Goal: Communication & Community: Answer question/provide support

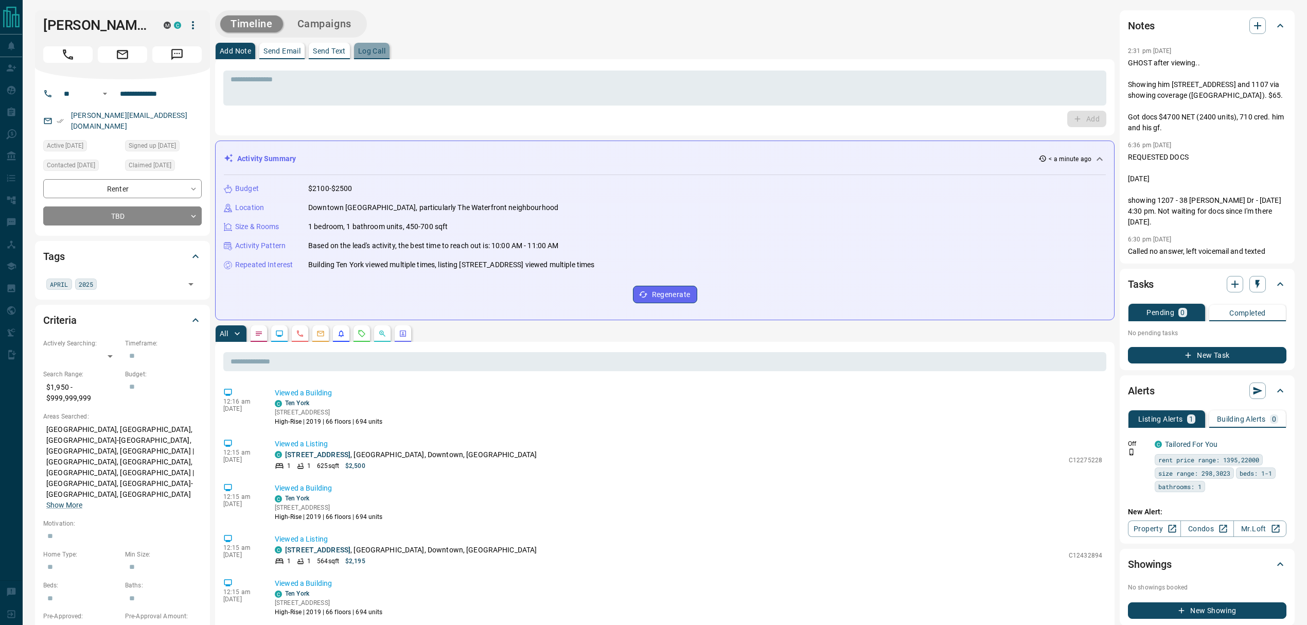
click at [372, 54] on p "Log Call" at bounding box center [371, 50] width 27 height 7
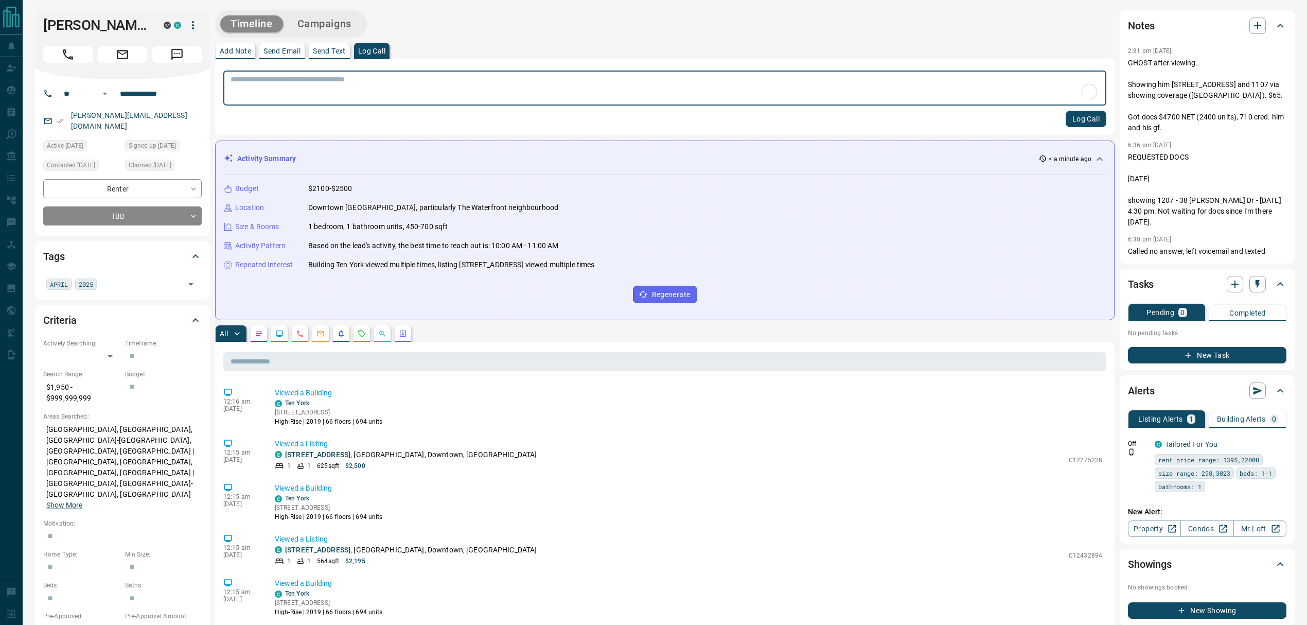
click at [404, 93] on textarea "To enrich screen reader interactions, please activate Accessibility in Grammarl…" at bounding box center [664, 88] width 868 height 26
click at [1184, 93] on p "GHOST after viewing.. Showing him [STREET_ADDRESS] and 1107 via showing coverag…" at bounding box center [1207, 96] width 158 height 76
click at [1188, 93] on p "GHOST after viewing.. Showing him [STREET_ADDRESS] and 1107 via showing coverag…" at bounding box center [1207, 96] width 158 height 76
drag, startPoint x: 1179, startPoint y: 88, endPoint x: 1228, endPoint y: 88, distance: 48.4
click at [1227, 88] on p "GHOST after viewing.. Showing him [STREET_ADDRESS] and 1107 via showing coverag…" at bounding box center [1207, 96] width 158 height 76
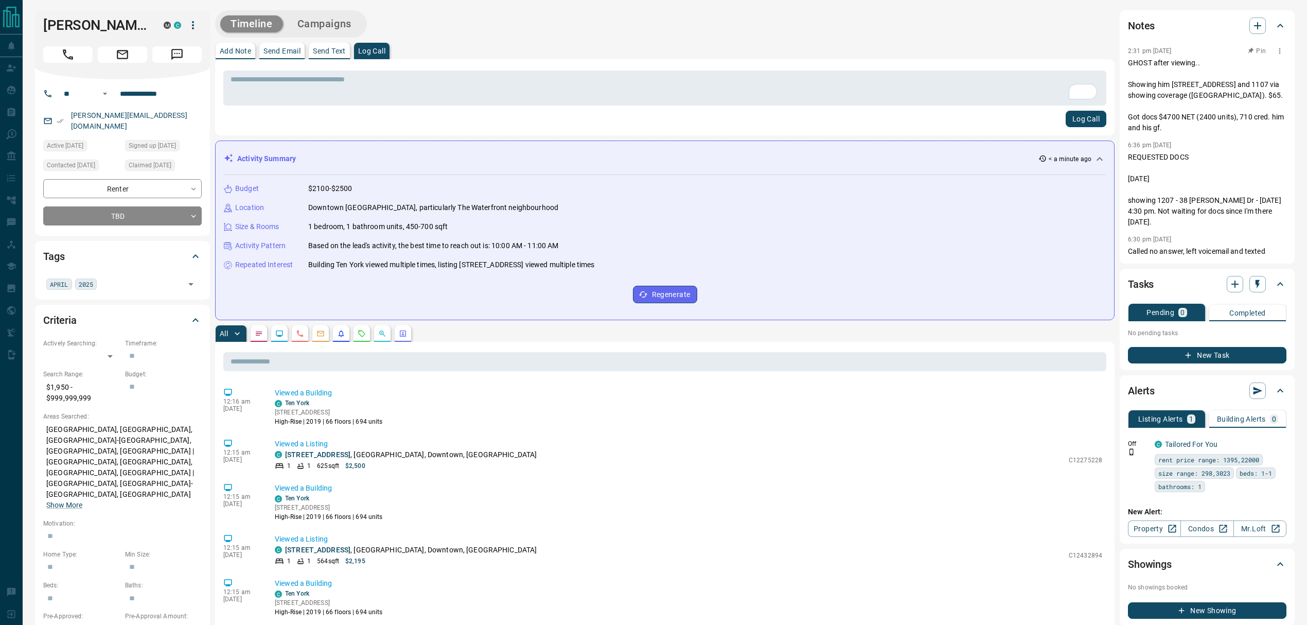
click at [1228, 88] on p "GHOST after viewing.. Showing him [STREET_ADDRESS] and 1107 via showing coverag…" at bounding box center [1207, 96] width 158 height 76
drag, startPoint x: 1226, startPoint y: 93, endPoint x: 1208, endPoint y: 93, distance: 17.5
click at [1211, 93] on p "GHOST after viewing.. Showing him [STREET_ADDRESS] and 1107 via showing coverag…" at bounding box center [1207, 96] width 158 height 76
click at [1208, 93] on p "GHOST after viewing.. Showing him [STREET_ADDRESS] and 1107 via showing coverag…" at bounding box center [1207, 96] width 158 height 76
click at [538, 74] on div "* ​" at bounding box center [664, 87] width 883 height 35
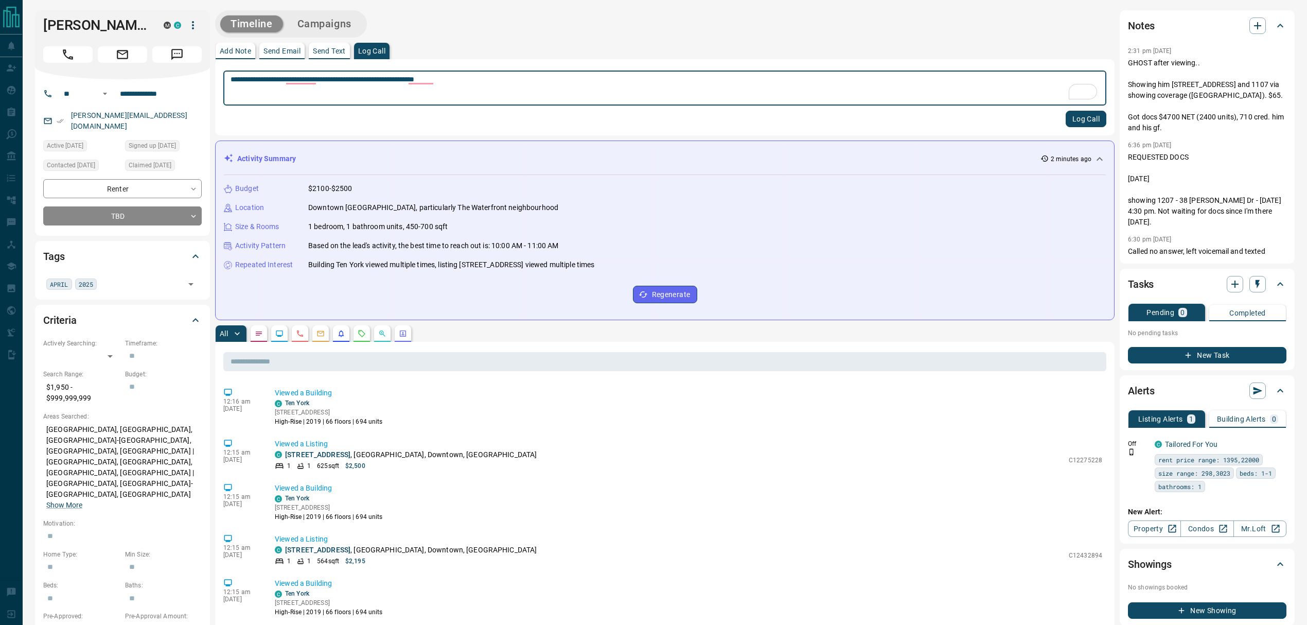
type textarea "**********"
click at [1077, 116] on button "Log Call" at bounding box center [1086, 119] width 41 height 16
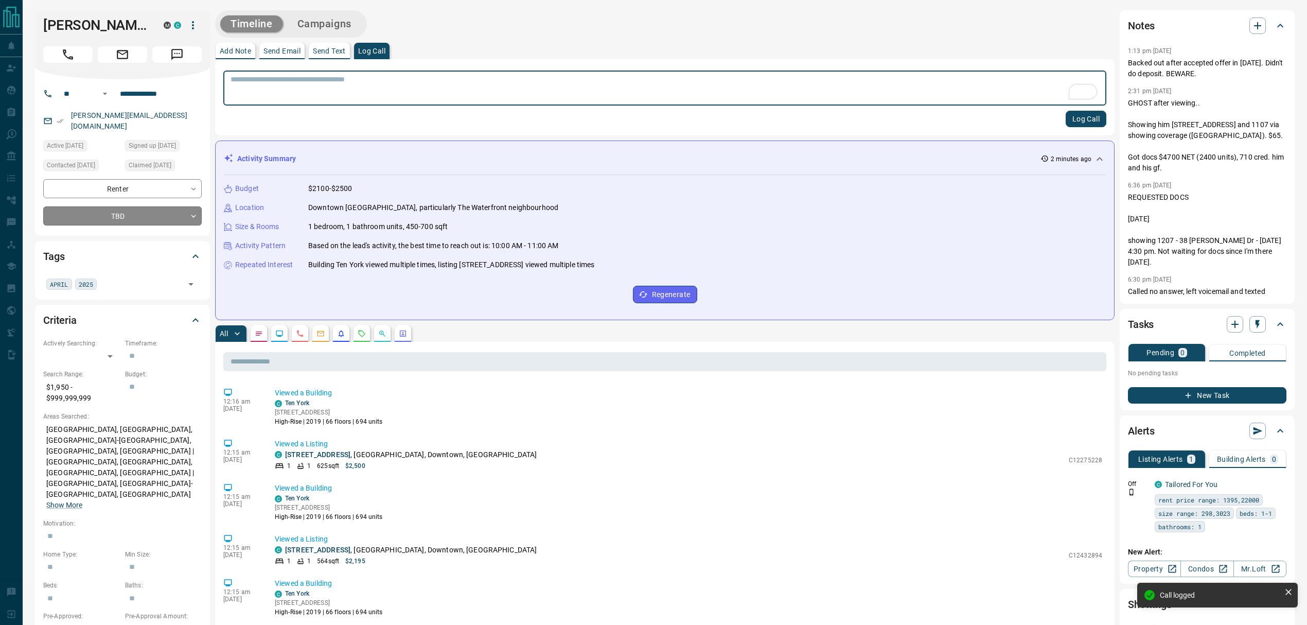
click at [186, 209] on body "**********" at bounding box center [653, 614] width 1307 height 1228
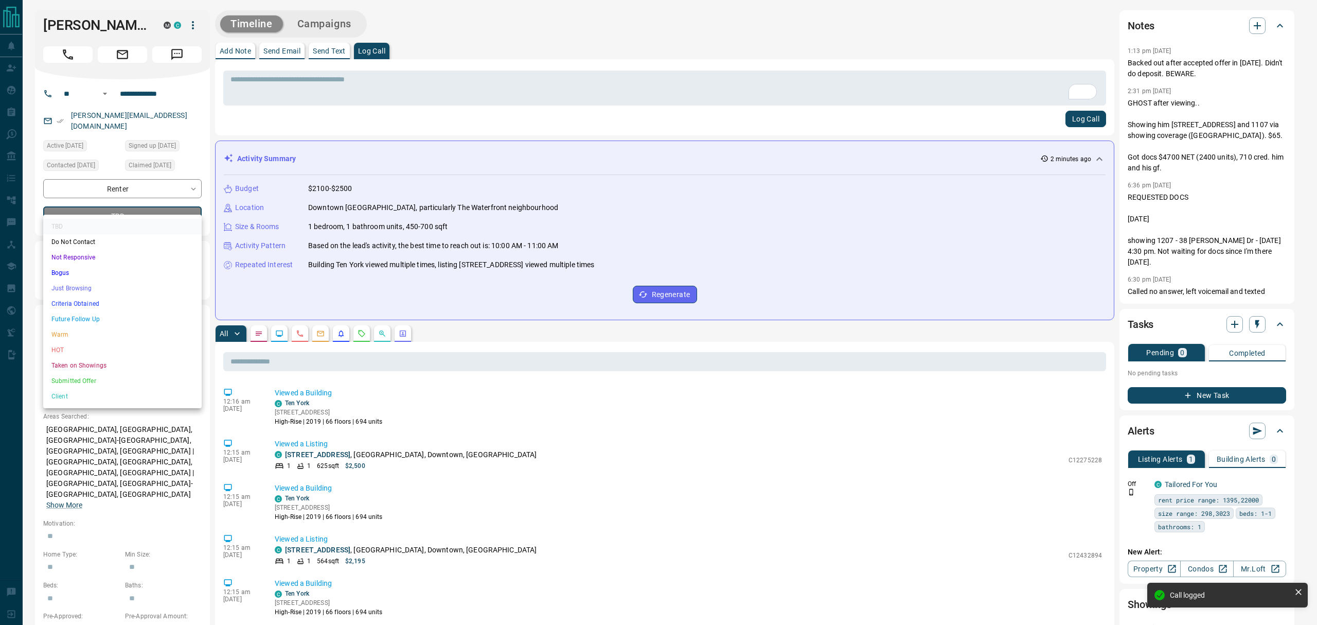
click at [52, 288] on li "Just Browsing" at bounding box center [122, 287] width 158 height 15
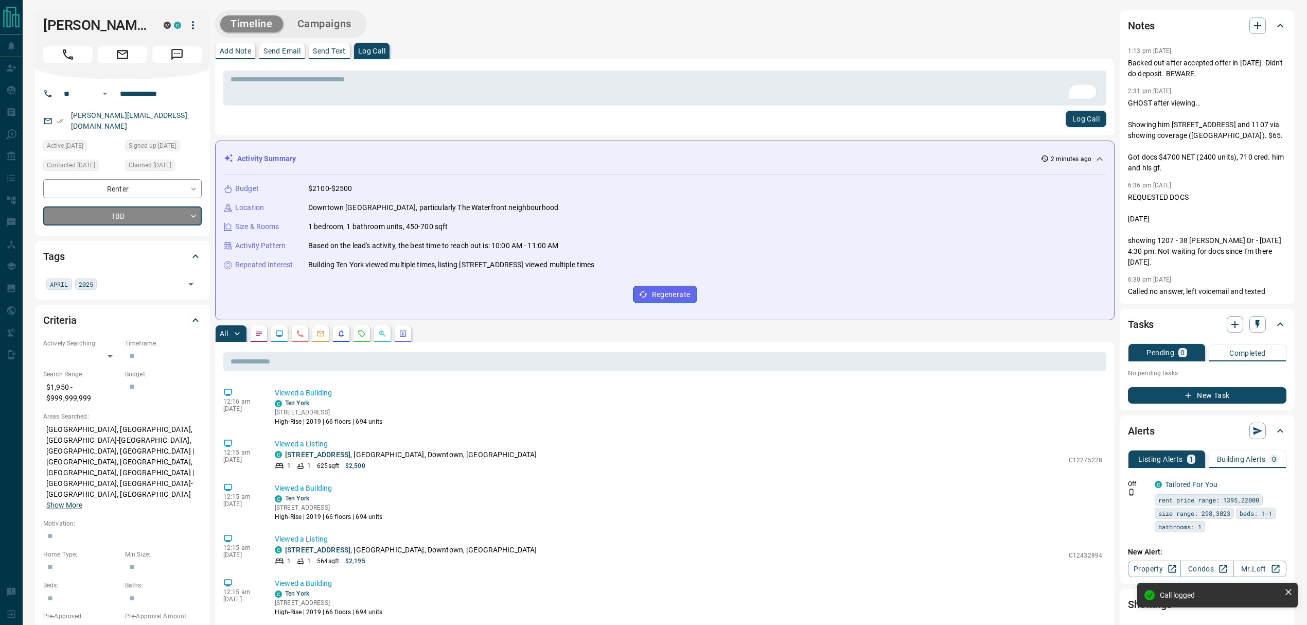
type input "*"
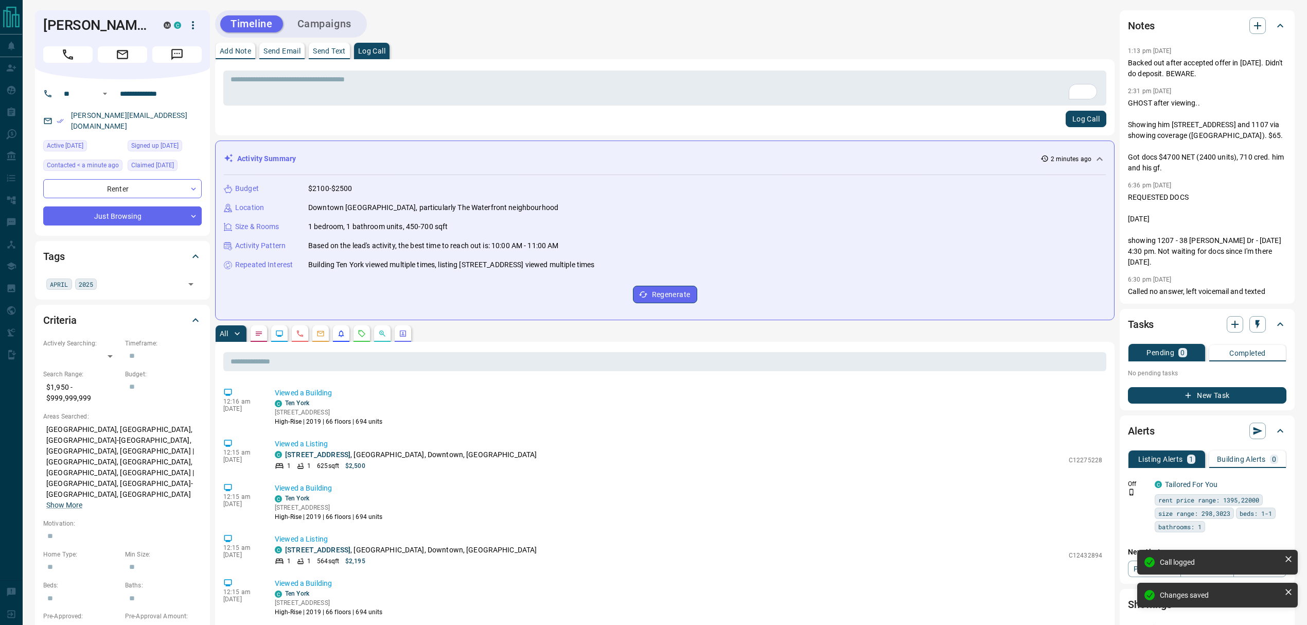
click at [544, 44] on div "Add Note Send Email Send Text Log Call" at bounding box center [664, 51] width 899 height 16
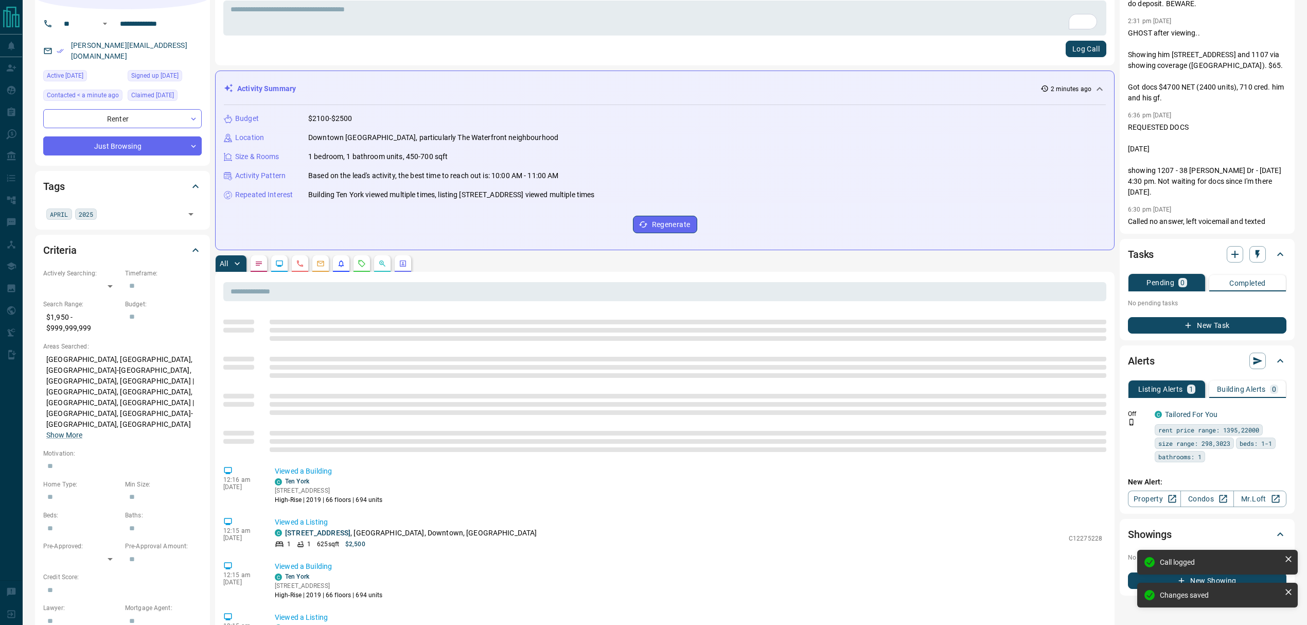
scroll to position [68, 0]
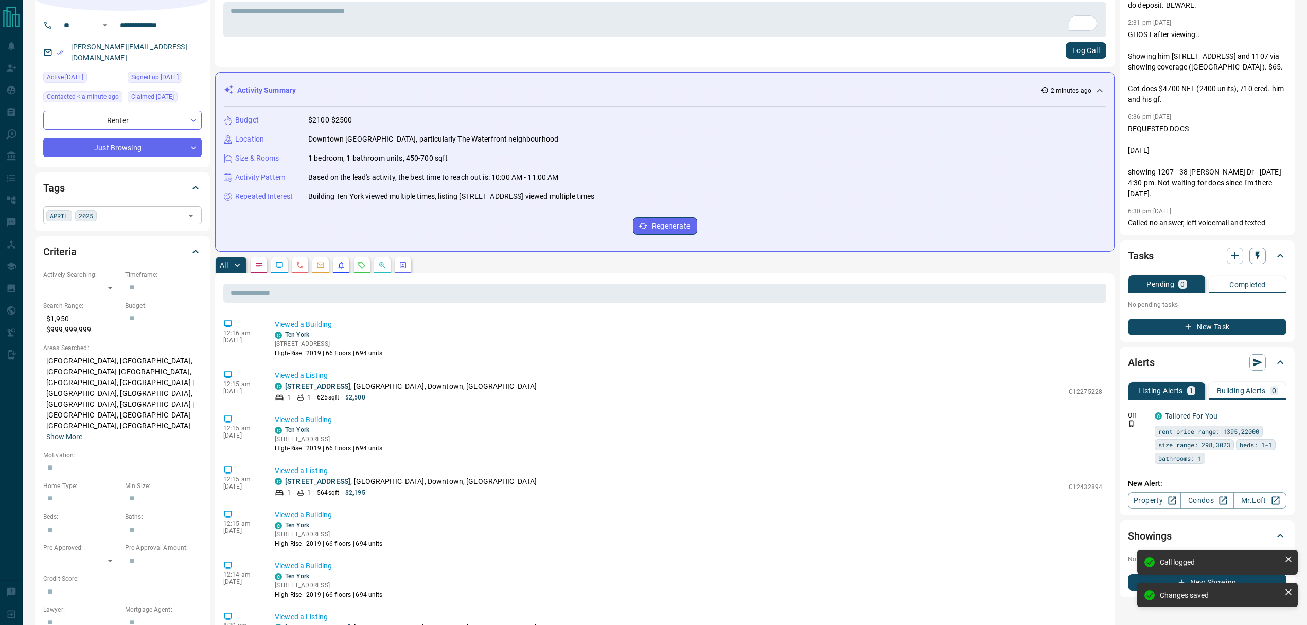
click at [106, 207] on div "[DATE] ​" at bounding box center [122, 214] width 158 height 17
click at [72, 212] on icon at bounding box center [73, 215] width 7 height 7
click at [73, 212] on icon at bounding box center [69, 215] width 7 height 7
click at [573, 361] on div "12:16 am [DATE] Viewed a Building [GEOGRAPHIC_DATA][STREET_ADDRESS][GEOGRAPHIC_…" at bounding box center [664, 338] width 883 height 45
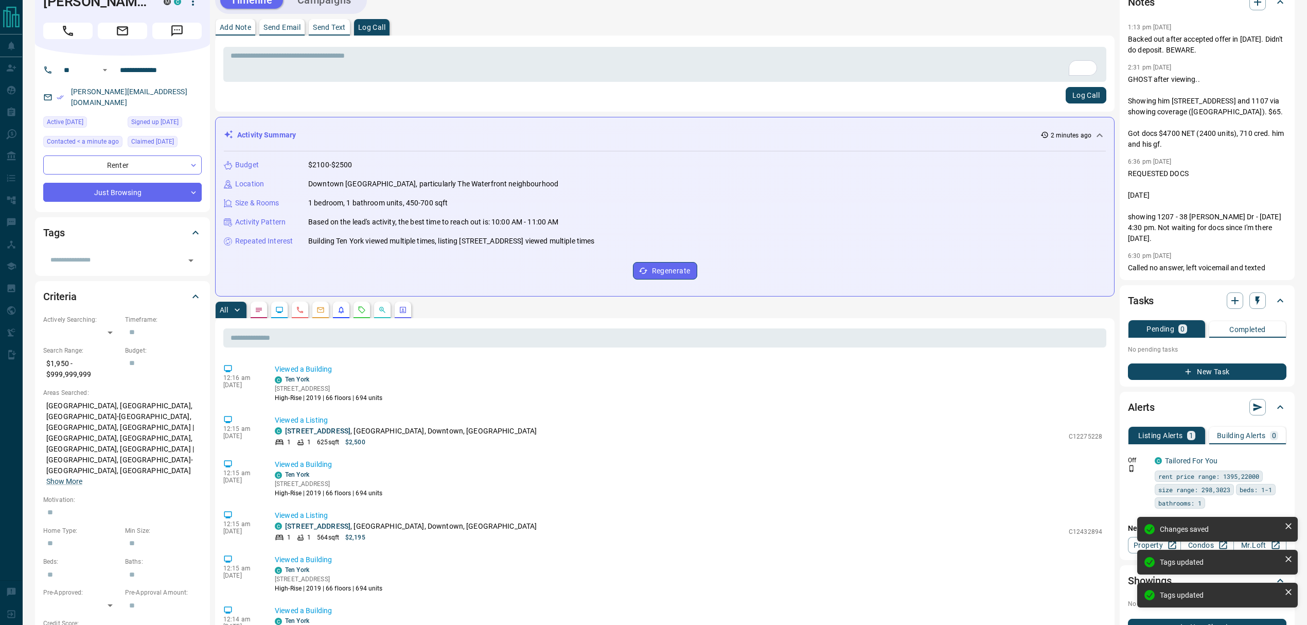
scroll to position [0, 0]
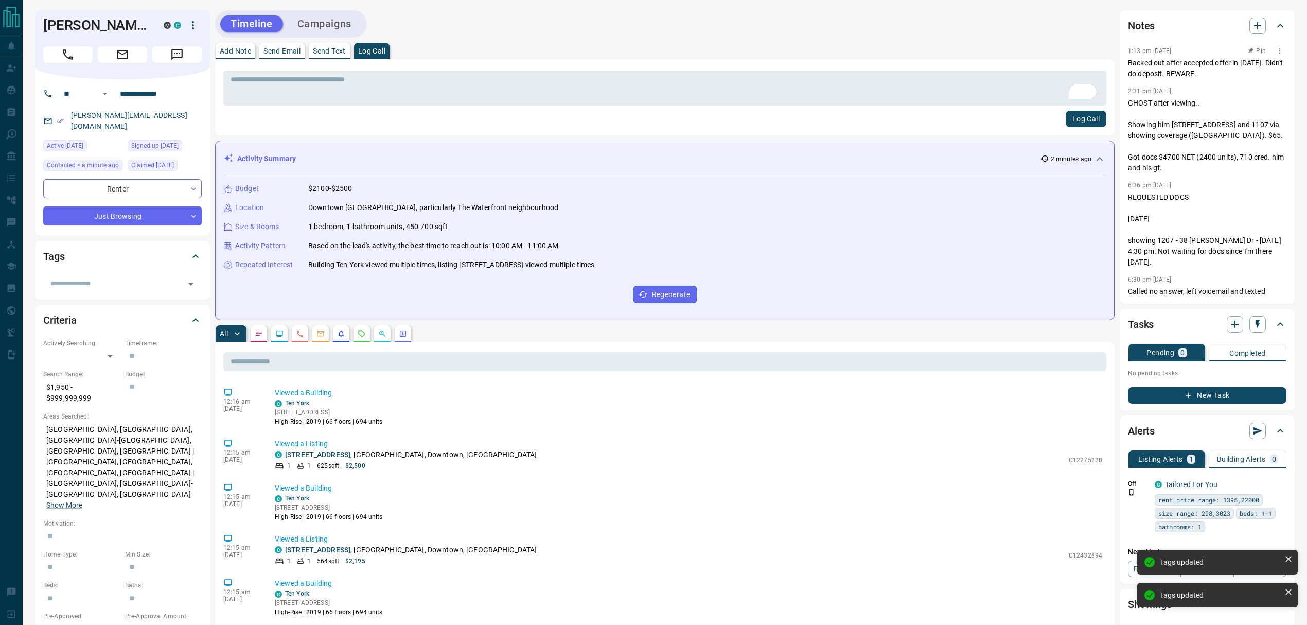
click at [1258, 48] on button "Pin" at bounding box center [1257, 50] width 30 height 9
click at [790, 46] on div "Add Note Send Email Send Text Log Call" at bounding box center [664, 51] width 899 height 16
